Goal: Task Accomplishment & Management: Use online tool/utility

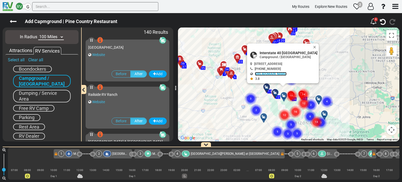
click at [272, 73] on link "[URL][DOMAIN_NAME]" at bounding box center [271, 74] width 32 height 4
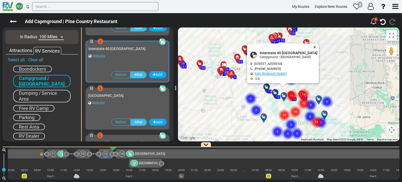
click at [319, 43] on button "Close" at bounding box center [315, 46] width 6 height 7
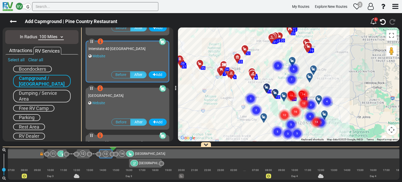
click at [17, 21] on div "Add Capmground | Pine Country Restaurant" at bounding box center [187, 21] width 361 height 11
click at [15, 22] on icon at bounding box center [13, 21] width 7 height 7
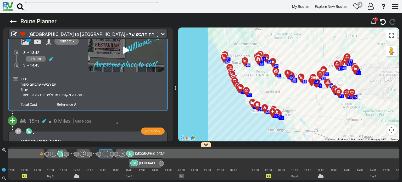
scroll to position [1469, 0]
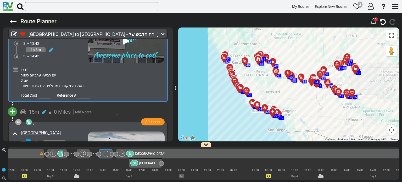
click at [9, 107] on button "+" at bounding box center [12, 111] width 9 height 9
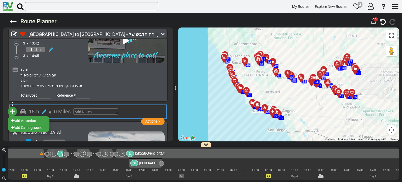
scroll to position [1469, 0]
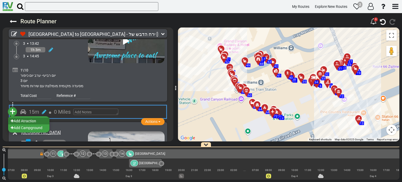
click at [19, 117] on li "Add Atraction" at bounding box center [28, 120] width 41 height 7
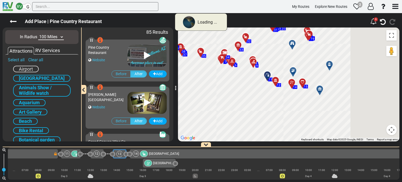
scroll to position [0, 478]
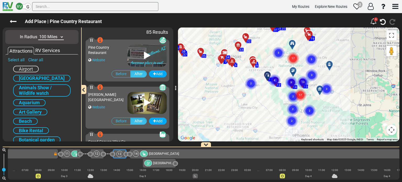
click at [11, 21] on icon at bounding box center [13, 21] width 7 height 7
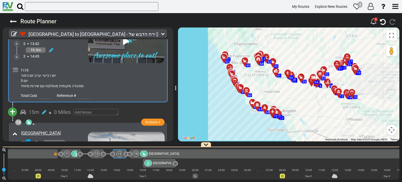
click at [13, 106] on span "+" at bounding box center [13, 112] width 6 height 12
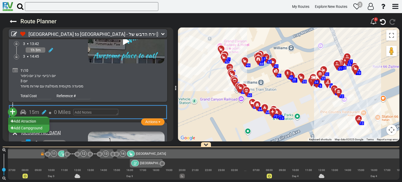
scroll to position [0, 492]
click at [30, 125] on li "Add Campground" at bounding box center [28, 128] width 41 height 7
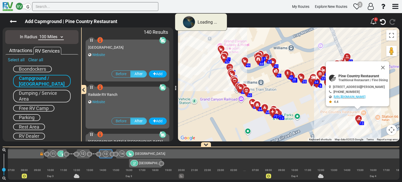
click at [55, 37] on select "10 Miles 50 Miles 100 Miles 250 Miles 500 Miles 1000 Miles" at bounding box center [51, 37] width 26 height 6
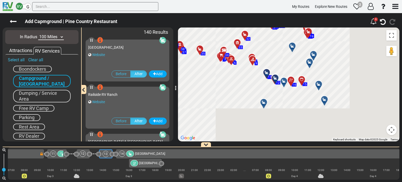
scroll to position [0, 478]
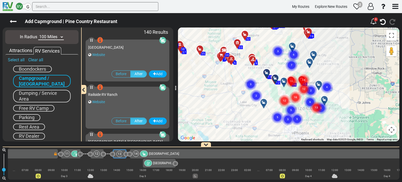
select select "number:50"
click at [38, 34] on select "10 Miles 50 Miles 100 Miles 250 Miles 500 Miles 1000 Miles" at bounding box center [51, 37] width 26 height 6
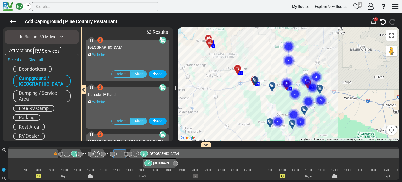
click at [271, 86] on icon at bounding box center [272, 85] width 5 height 4
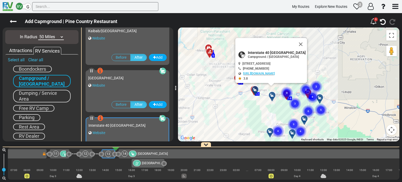
scroll to position [423, 0]
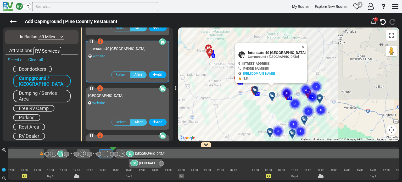
click at [269, 72] on link "[URL][DOMAIN_NAME]" at bounding box center [259, 74] width 32 height 4
click at [307, 43] on button "Close" at bounding box center [304, 46] width 6 height 7
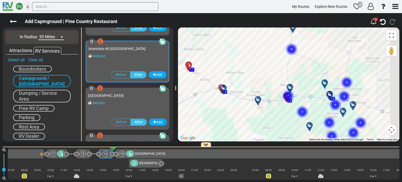
drag, startPoint x: 284, startPoint y: 104, endPoint x: 267, endPoint y: 107, distance: 17.7
click at [267, 107] on div "To navigate, press the arrow keys. To activate drag with keyboard, press Alt + …" at bounding box center [288, 84] width 221 height 114
click at [290, 87] on gmp-advanced-marker "7" at bounding box center [288, 90] width 13 height 14
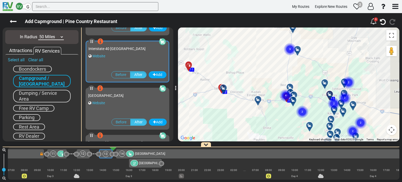
click at [294, 93] on icon at bounding box center [293, 95] width 5 height 4
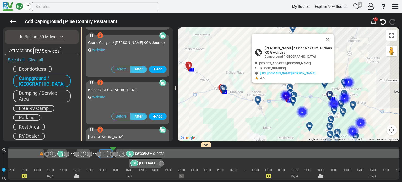
scroll to position [187, 0]
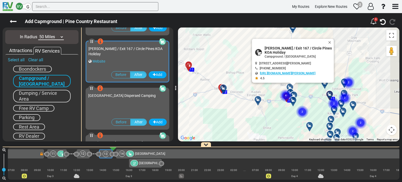
click at [291, 73] on link "[URL][DOMAIN_NAME][PERSON_NAME]" at bounding box center [287, 73] width 55 height 4
click at [12, 22] on icon at bounding box center [13, 21] width 7 height 7
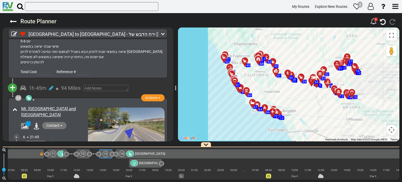
scroll to position [2336, 0]
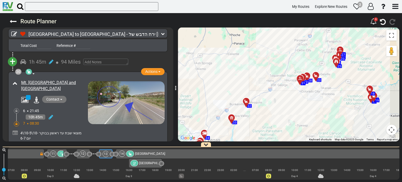
drag, startPoint x: 333, startPoint y: 51, endPoint x: 334, endPoint y: 72, distance: 20.9
click at [334, 72] on div "To activate drag with keyboard, press Alt + Enter. Once in keyboard drag state,…" at bounding box center [288, 84] width 221 height 114
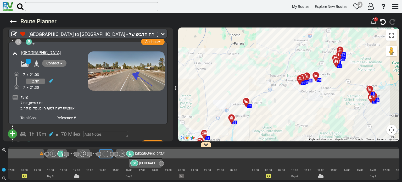
scroll to position [3173, 0]
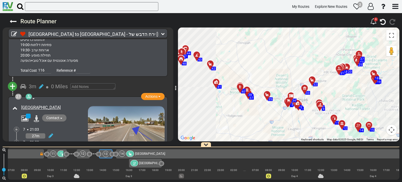
drag, startPoint x: 240, startPoint y: 80, endPoint x: 293, endPoint y: 77, distance: 52.7
click at [293, 77] on div "To activate drag with keyboard, press Alt + Enter. Once in keyboard drag state,…" at bounding box center [288, 84] width 221 height 114
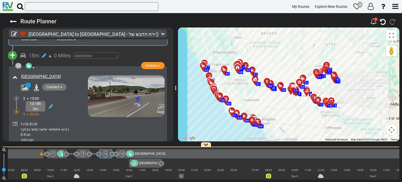
scroll to position [1534, 0]
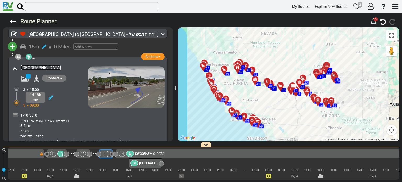
click at [61, 65] on link "[GEOGRAPHIC_DATA]" at bounding box center [41, 67] width 40 height 5
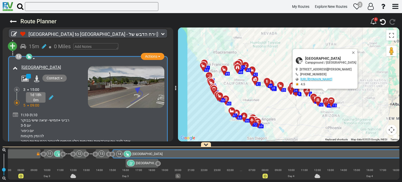
click at [137, 112] on div "1\10-3\10 רביעי +חמישי- יציאה שישי בבוקר יום 3-5 יום כיפור להזמין מקומות אתר לי…" at bounding box center [92, 127] width 142 height 31
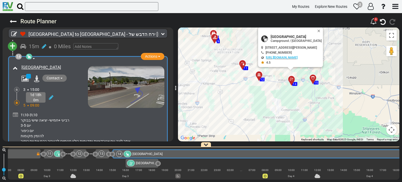
drag, startPoint x: 301, startPoint y: 98, endPoint x: 326, endPoint y: 129, distance: 39.8
click at [326, 129] on div "To activate drag with keyboard, press Alt + Enter. Once in keyboard drag state,…" at bounding box center [288, 84] width 221 height 114
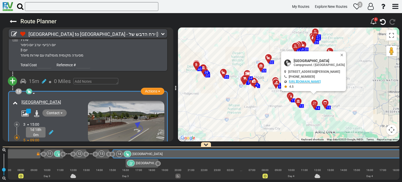
scroll to position [1508, 0]
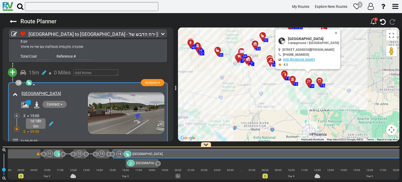
drag, startPoint x: 352, startPoint y: 127, endPoint x: 346, endPoint y: 104, distance: 23.3
click at [346, 104] on div "To activate drag with keyboard, press Alt + Enter. Once in keyboard drag state,…" at bounding box center [288, 84] width 221 height 114
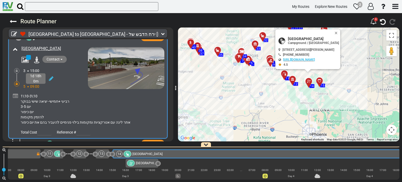
scroll to position [1560, 0]
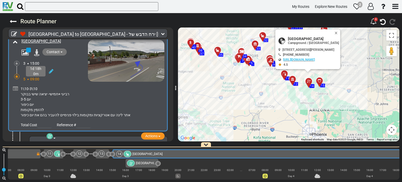
click at [41, 121] on input "number" at bounding box center [44, 124] width 14 height 7
type input "153"
click at [23, 88] on div "1\10-3\10 רביעי +חמישי- יציאה שישי בבוקר יום 3-5 יום כיפור להזמין מקומות אתר לי…" at bounding box center [92, 101] width 142 height 31
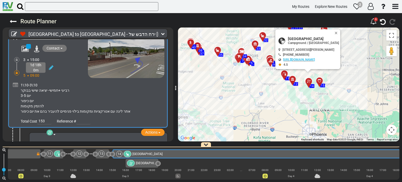
scroll to position [1564, 0]
click at [13, 82] on icon at bounding box center [15, 84] width 5 height 5
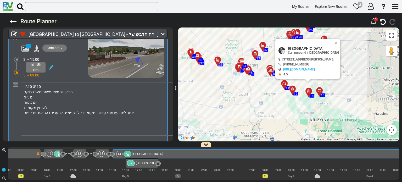
drag, startPoint x: 160, startPoint y: 75, endPoint x: 173, endPoint y: 115, distance: 42.0
click at [173, 115] on div "[GEOGRAPHIC_DATA] to [GEOGRAPHIC_DATA] - ירח הדבש של [PERSON_NAME] ואילה (US98)…" at bounding box center [201, 97] width 402 height 169
drag, startPoint x: 49, startPoint y: 88, endPoint x: 16, endPoint y: 87, distance: 32.7
click at [17, 88] on div "1\10-3\10 רביעי +חמישי- יציאה שישי בבוקר יום 3-5 יום כיפור להזמין מקומות אתר לי…" at bounding box center [88, 107] width 153 height 59
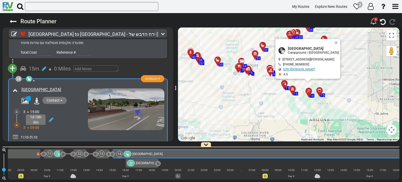
scroll to position [1538, 0]
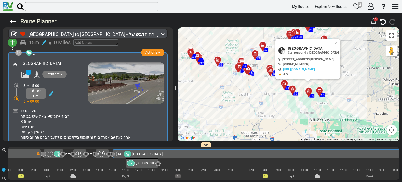
click at [14, 108] on icon at bounding box center [15, 110] width 5 height 5
drag, startPoint x: 159, startPoint y: 102, endPoint x: 180, endPoint y: 132, distance: 36.7
click at [180, 132] on div "[GEOGRAPHIC_DATA] to [GEOGRAPHIC_DATA] - ירח הדבש של [PERSON_NAME] ואילה (US98)…" at bounding box center [201, 97] width 402 height 169
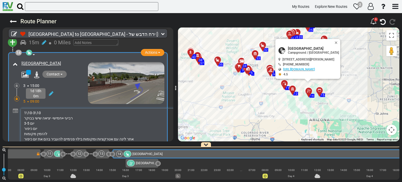
drag, startPoint x: 50, startPoint y: 113, endPoint x: 24, endPoint y: 114, distance: 26.7
click at [24, 114] on textarea "1\10-3\10 רביעי +חמישי- יציאה שישי בבוקר יום 3-5 יום כיפור להזמין מקומות אתר לי…" at bounding box center [102, 130] width 162 height 44
type textarea "1\10-3\10 רביעי +חמישי- יציאה שישי בבוקר יום 3-5 יום כיפור הוזמן מקום ל- 2 לילו…"
click at [69, 81] on div "14 Campground / [GEOGRAPHIC_DATA] Actions Add Activity Replace Send Availabilit…" at bounding box center [88, 108] width 153 height 107
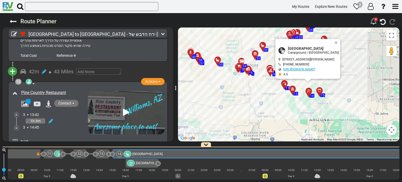
scroll to position [1512, 0]
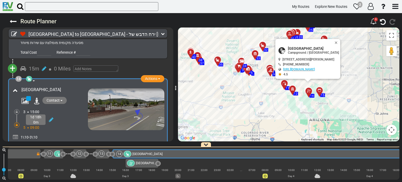
drag, startPoint x: 80, startPoint y: 70, endPoint x: 21, endPoint y: 71, distance: 58.6
click at [21, 87] on div "[GEOGRAPHIC_DATA]" at bounding box center [53, 90] width 65 height 6
copy link "[GEOGRAPHIC_DATA]"
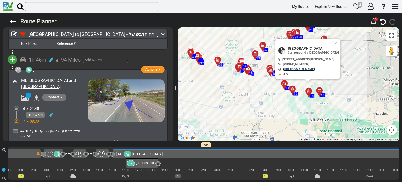
scroll to position [2349, 0]
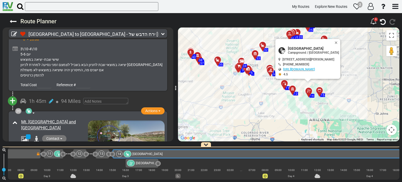
click at [77, 135] on div "Contact [EMAIL_ADDRESS][DOMAIN_NAME] [PHONE_NUMBER] [PHONE_NUMBER] [URL][DOMAIN…" at bounding box center [53, 139] width 69 height 8
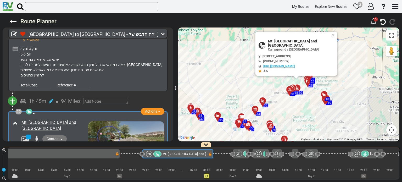
scroll to position [0, 1316]
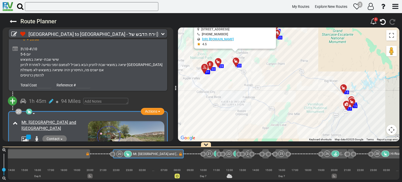
drag, startPoint x: 245, startPoint y: 80, endPoint x: 275, endPoint y: 92, distance: 32.1
click at [275, 92] on div "To activate drag with keyboard, press Alt + Enter. Once in keyboard drag state,…" at bounding box center [288, 84] width 221 height 114
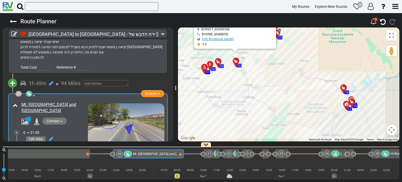
scroll to position [2323, 0]
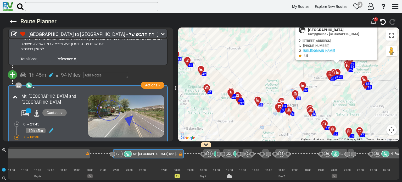
drag, startPoint x: 273, startPoint y: 107, endPoint x: 332, endPoint y: 92, distance: 61.2
click at [332, 92] on div "To activate drag with keyboard, press Alt + Enter. Once in keyboard drag state,…" at bounding box center [288, 84] width 221 height 114
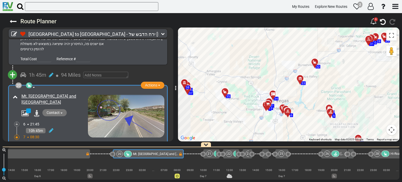
drag, startPoint x: 275, startPoint y: 105, endPoint x: 324, endPoint y: 74, distance: 58.5
click at [324, 74] on div "To activate drag with keyboard, press Alt + Enter. Once in keyboard drag state,…" at bounding box center [288, 84] width 221 height 114
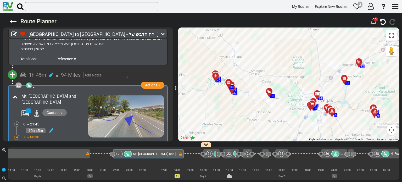
drag, startPoint x: 227, startPoint y: 91, endPoint x: 271, endPoint y: 92, distance: 43.7
click at [271, 92] on div at bounding box center [271, 93] width 9 height 8
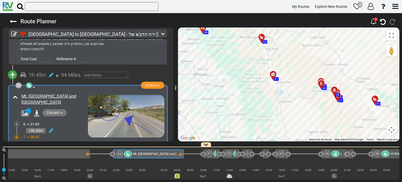
drag, startPoint x: 214, startPoint y: 75, endPoint x: 320, endPoint y: 83, distance: 106.5
click at [320, 83] on icon at bounding box center [321, 83] width 4 height 4
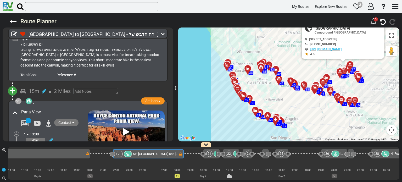
scroll to position [2663, 0]
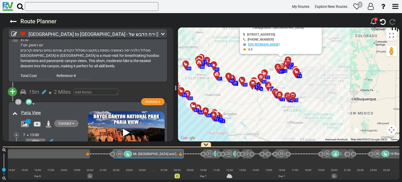
drag, startPoint x: 367, startPoint y: 111, endPoint x: 303, endPoint y: 105, distance: 64.7
click at [303, 105] on div "To activate drag with keyboard, press Alt + Enter. Once in keyboard drag state,…" at bounding box center [288, 84] width 221 height 114
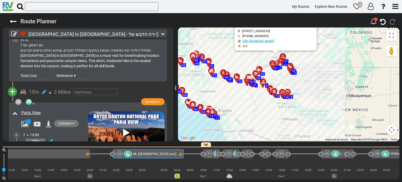
click at [308, 104] on div "To activate drag with keyboard, press Alt + Enter. Once in keyboard drag state,…" at bounding box center [288, 84] width 221 height 114
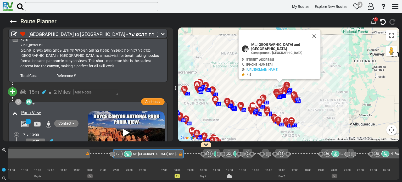
drag, startPoint x: 328, startPoint y: 83, endPoint x: 331, endPoint y: 112, distance: 29.5
click at [331, 112] on div "To activate drag with keyboard, press Alt + Enter. Once in keyboard drag state,…" at bounding box center [288, 84] width 221 height 114
click at [308, 41] on button "Close" at bounding box center [314, 36] width 13 height 13
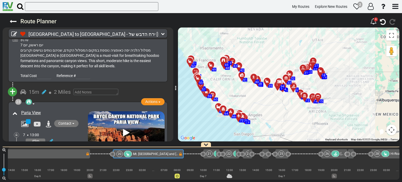
drag, startPoint x: 241, startPoint y: 77, endPoint x: 268, endPoint y: 52, distance: 37.6
click at [268, 52] on div "To activate drag with keyboard, press Alt + Enter. Once in keyboard drag state,…" at bounding box center [288, 84] width 221 height 114
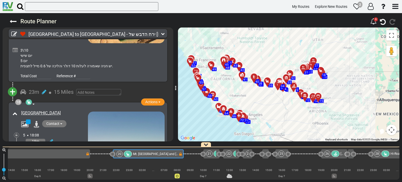
scroll to position [2061, 0]
click at [80, 105] on div "18 Campground / [GEOGRAPHIC_DATA] Actions Add Activity Replace Send Availabilit…" at bounding box center [87, 151] width 153 height 92
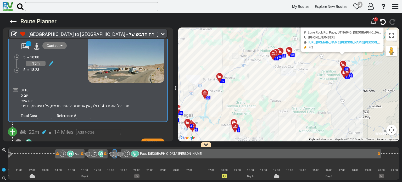
scroll to position [2166, 0]
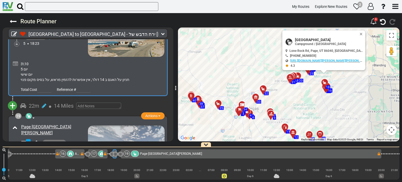
drag, startPoint x: 307, startPoint y: 80, endPoint x: 312, endPoint y: 95, distance: 15.5
click at [312, 95] on div "To activate drag with keyboard, press Alt + Enter. Once in keyboard drag state,…" at bounding box center [288, 84] width 221 height 114
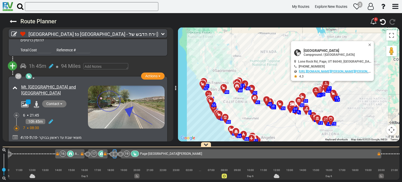
scroll to position [2323, 0]
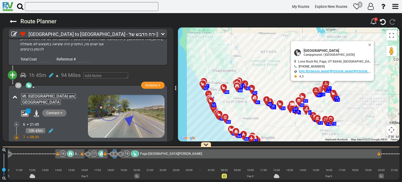
click at [33, 94] on link "Mt. [GEOGRAPHIC_DATA] and [GEOGRAPHIC_DATA]" at bounding box center [48, 99] width 55 height 11
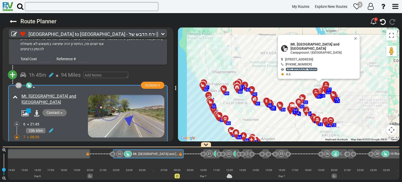
scroll to position [2349, 0]
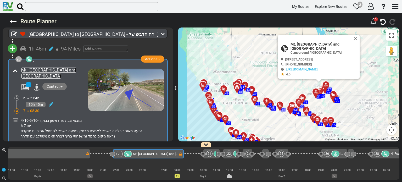
click at [71, 68] on link "Mt. [GEOGRAPHIC_DATA] and [GEOGRAPHIC_DATA]" at bounding box center [48, 73] width 55 height 11
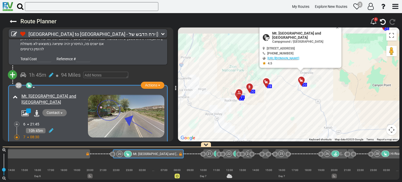
drag, startPoint x: 282, startPoint y: 61, endPoint x: 283, endPoint y: 108, distance: 47.6
click at [283, 108] on div "To activate drag with keyboard, press Alt + Enter. Once in keyboard drag state,…" at bounding box center [288, 84] width 221 height 114
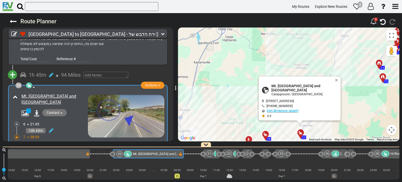
drag, startPoint x: 356, startPoint y: 106, endPoint x: 362, endPoint y: 127, distance: 21.8
click at [362, 129] on div "To activate drag with keyboard, press Alt + Enter. Once in keyboard drag state,…" at bounding box center [288, 84] width 221 height 114
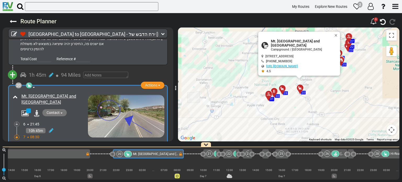
drag, startPoint x: 349, startPoint y: 125, endPoint x: 322, endPoint y: 89, distance: 44.6
click at [322, 89] on div "To activate drag with keyboard, press Alt + Enter. Once in keyboard drag state,…" at bounding box center [288, 84] width 221 height 114
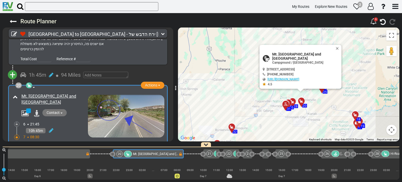
drag, startPoint x: 335, startPoint y: 71, endPoint x: 313, endPoint y: 103, distance: 38.5
click at [313, 103] on div "To activate drag with keyboard, press Alt + Enter. Once in keyboard drag state,…" at bounding box center [288, 84] width 221 height 114
click at [335, 53] on button "Close" at bounding box center [338, 49] width 6 height 7
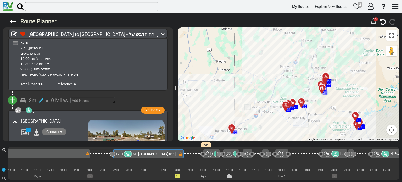
scroll to position [3160, 0]
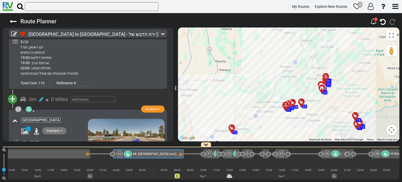
click at [61, 117] on link "[GEOGRAPHIC_DATA]" at bounding box center [41, 119] width 40 height 5
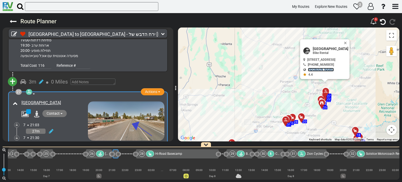
scroll to position [3186, 0]
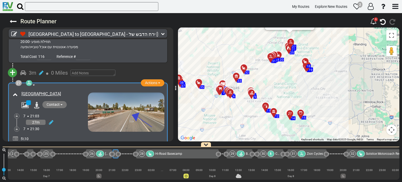
drag, startPoint x: 291, startPoint y: 112, endPoint x: 298, endPoint y: 80, distance: 32.7
click at [298, 80] on div "To activate drag with keyboard, press Alt + Enter. Once in keyboard drag state,…" at bounding box center [288, 84] width 221 height 114
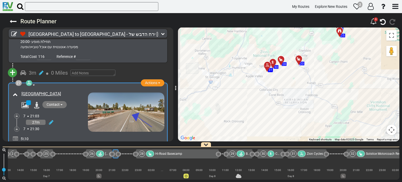
drag, startPoint x: 281, startPoint y: 63, endPoint x: 320, endPoint y: 149, distance: 94.6
click at [320, 149] on div "Route Planner 3" at bounding box center [201, 97] width 402 height 169
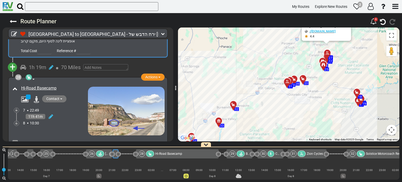
scroll to position [3291, 0]
